Goal: Task Accomplishment & Management: Use online tool/utility

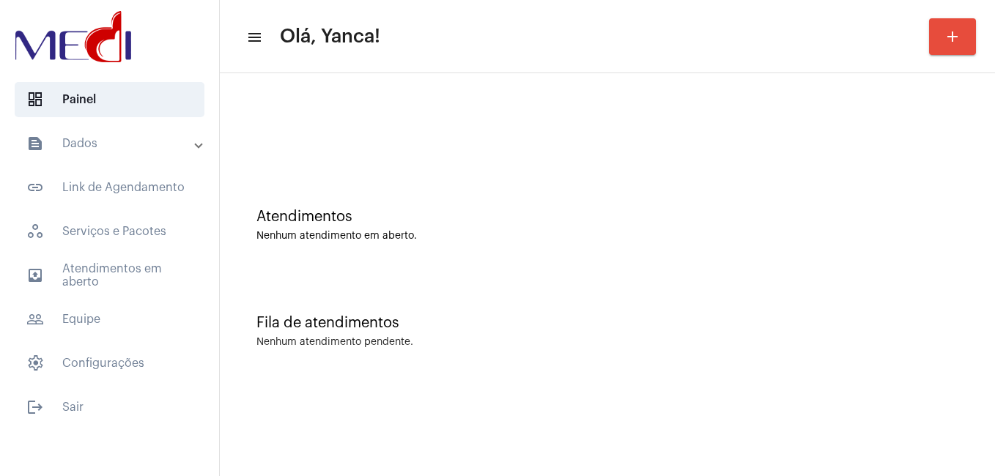
click at [142, 146] on mat-panel-title "text_snippet_outlined Dados" at bounding box center [110, 144] width 169 height 18
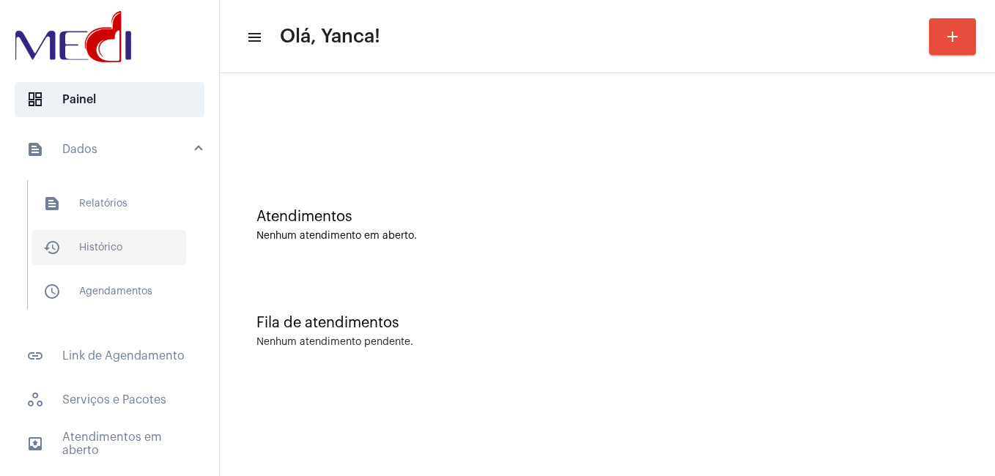
click at [111, 245] on span "history_outlined Histórico" at bounding box center [109, 247] width 155 height 35
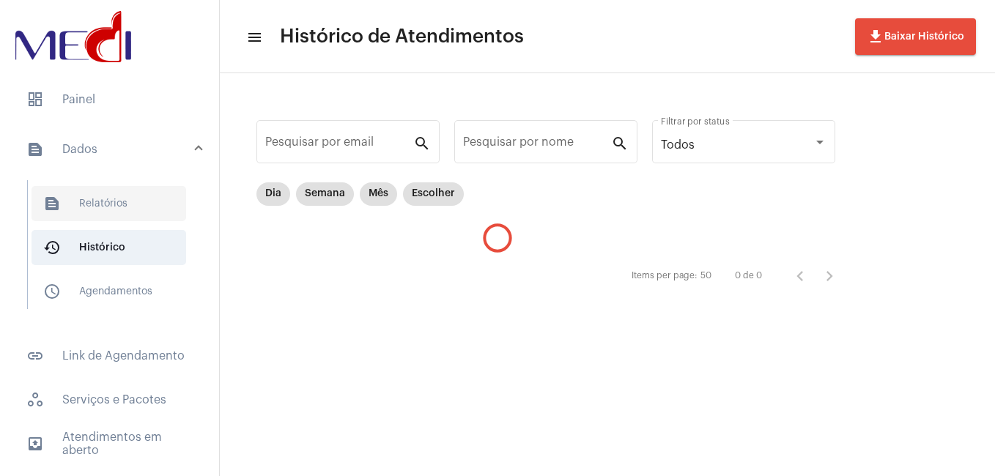
click at [118, 208] on span "text_snippet_outlined Relatórios" at bounding box center [109, 203] width 155 height 35
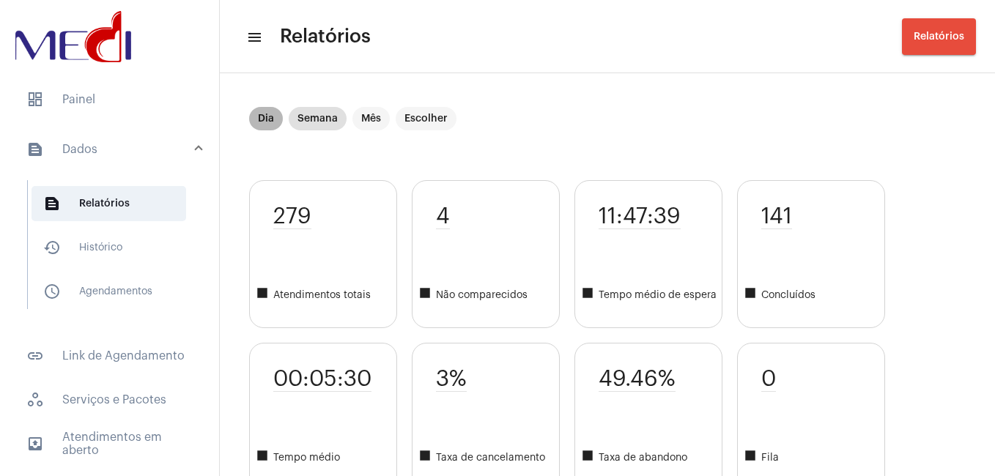
click at [264, 117] on mat-chip "Dia" at bounding box center [266, 118] width 34 height 23
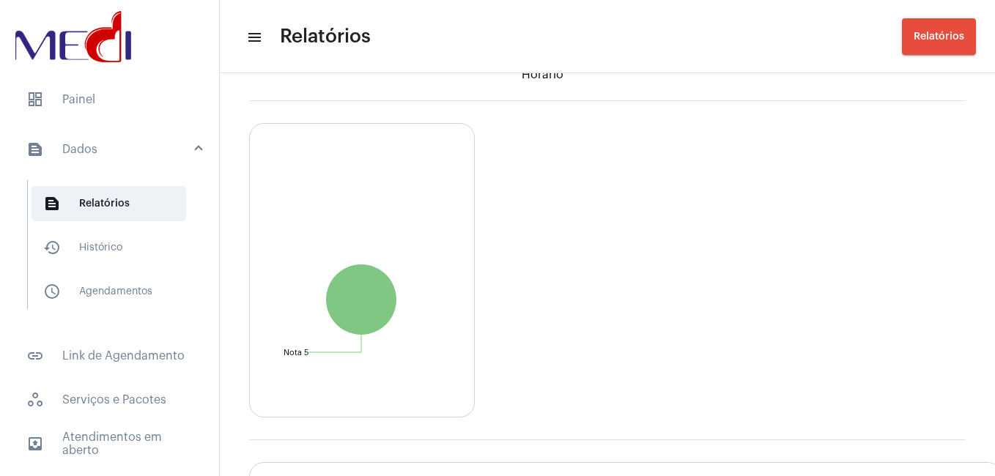
scroll to position [2115, 0]
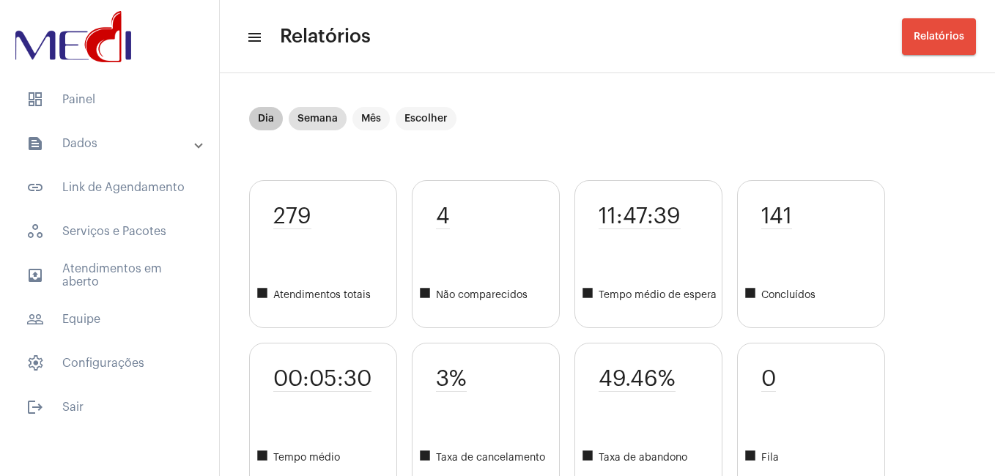
click at [264, 116] on mat-chip "Dia" at bounding box center [266, 118] width 34 height 23
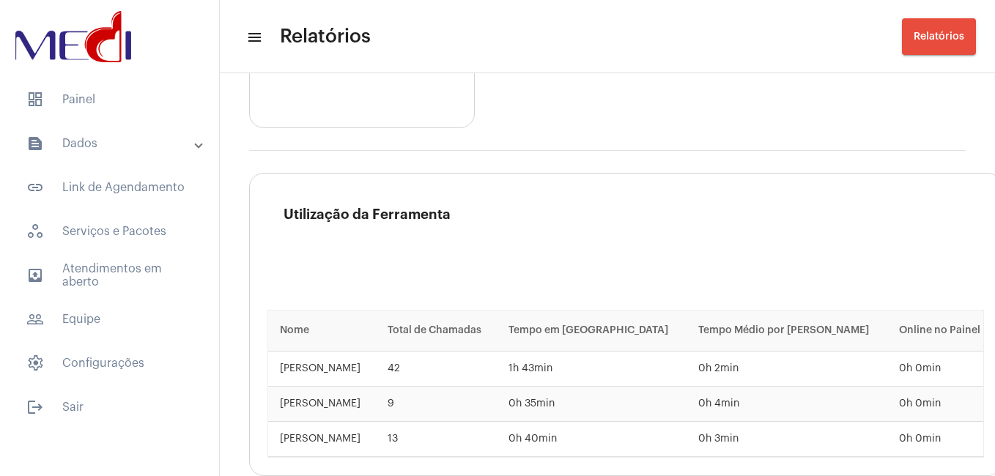
scroll to position [2221, 0]
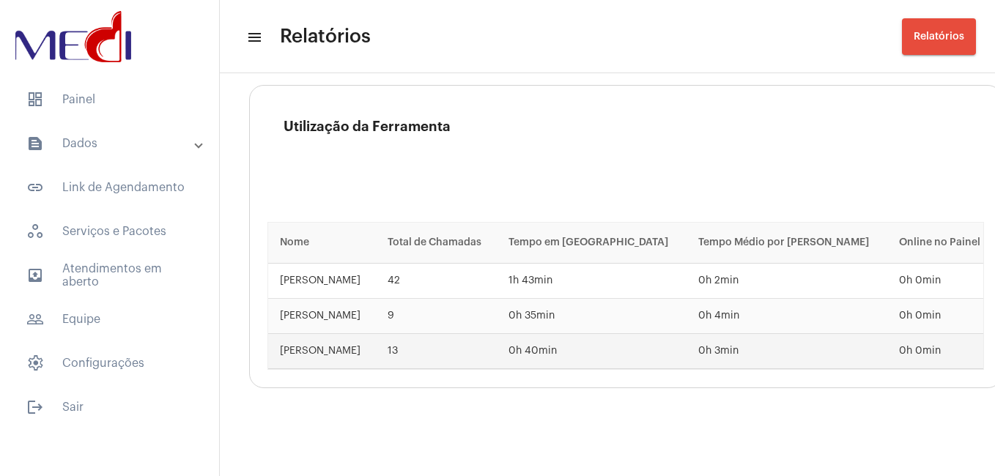
click at [579, 350] on td "0h 40min" at bounding box center [591, 351] width 189 height 35
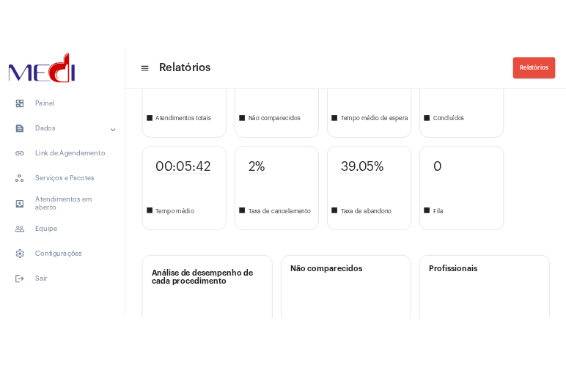
scroll to position [0, 0]
